Goal: Find specific page/section: Find specific page/section

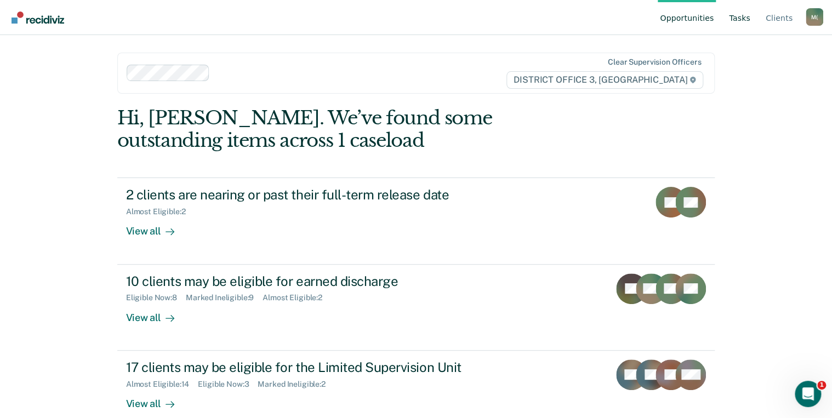
click at [741, 18] on link "Tasks" at bounding box center [740, 17] width 26 height 35
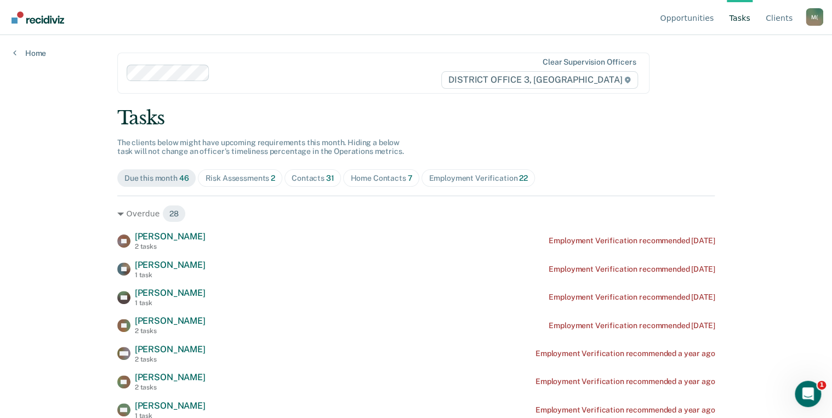
click at [372, 178] on div "Home Contacts 7" at bounding box center [381, 178] width 62 height 9
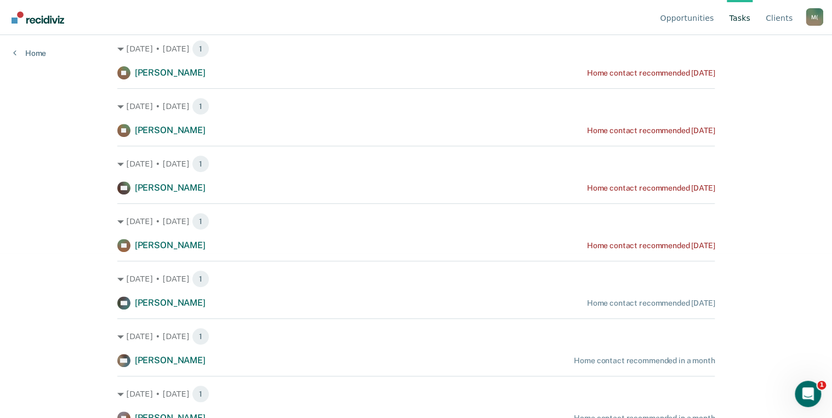
scroll to position [171, 0]
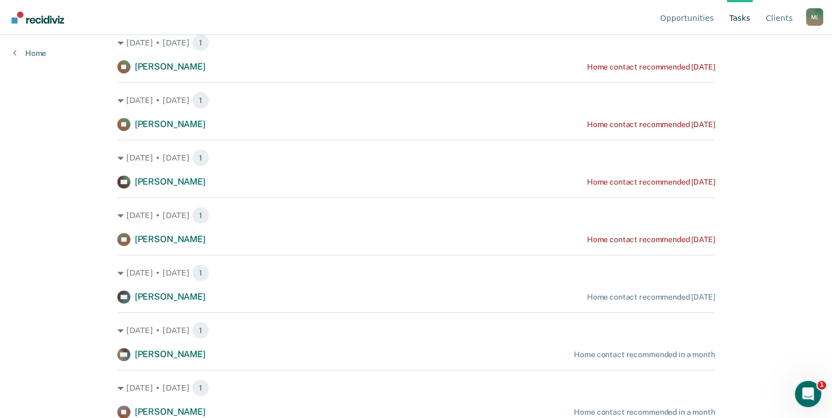
click at [31, 247] on html "Looks like you’re using Internet Explorer 11. For faster loading and a better e…" at bounding box center [416, 38] width 832 height 418
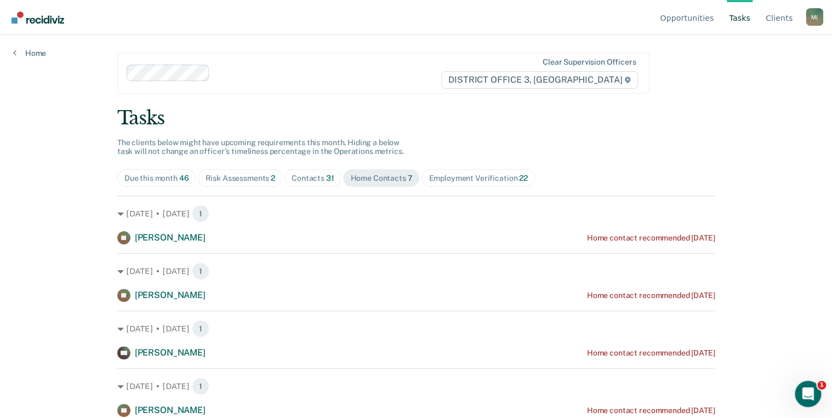
click at [305, 178] on div "Contacts 31" at bounding box center [313, 178] width 43 height 9
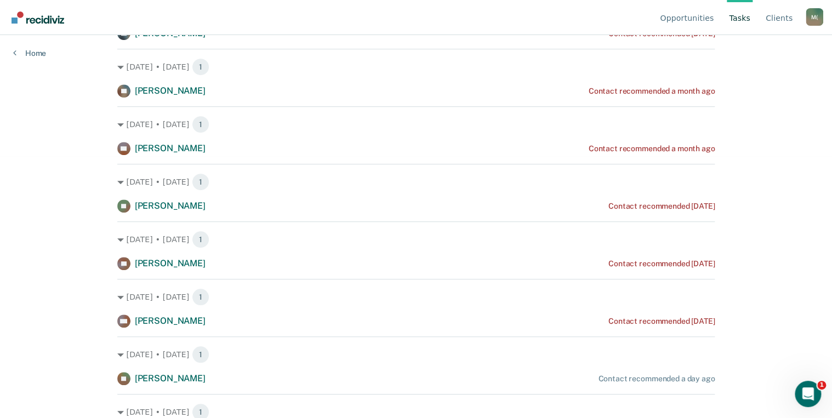
scroll to position [263, 0]
